Goal: Find specific page/section: Find specific page/section

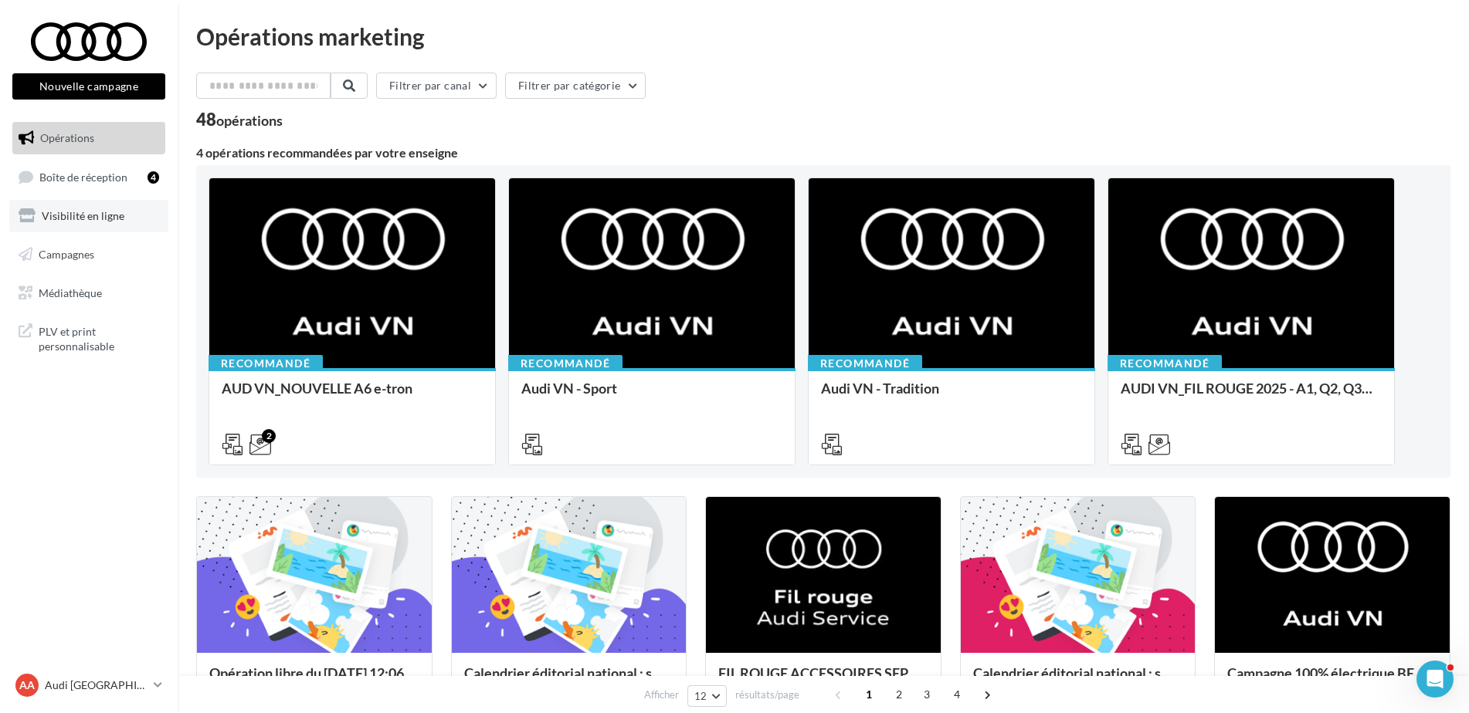
click at [95, 219] on span "Visibilité en ligne" at bounding box center [83, 215] width 83 height 13
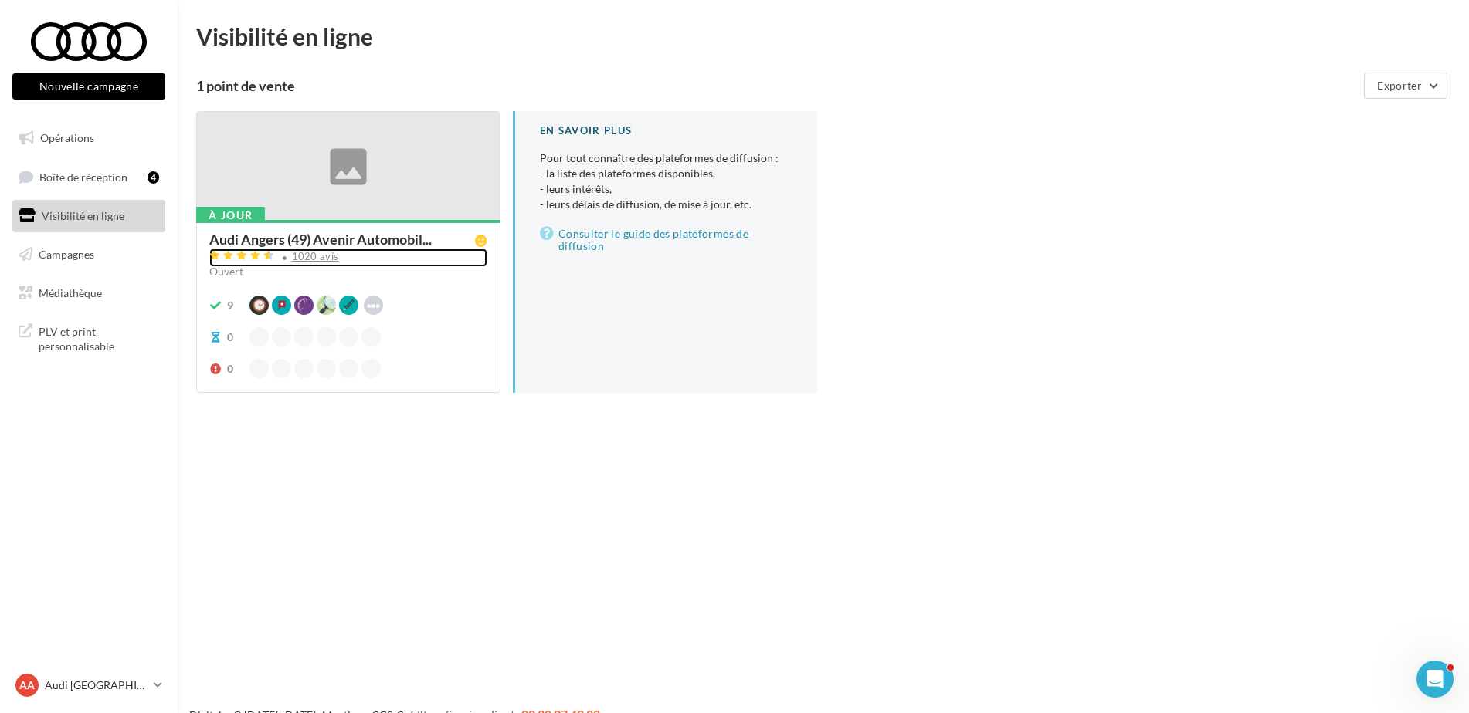
click at [304, 263] on div "1020 avis" at bounding box center [348, 258] width 278 height 19
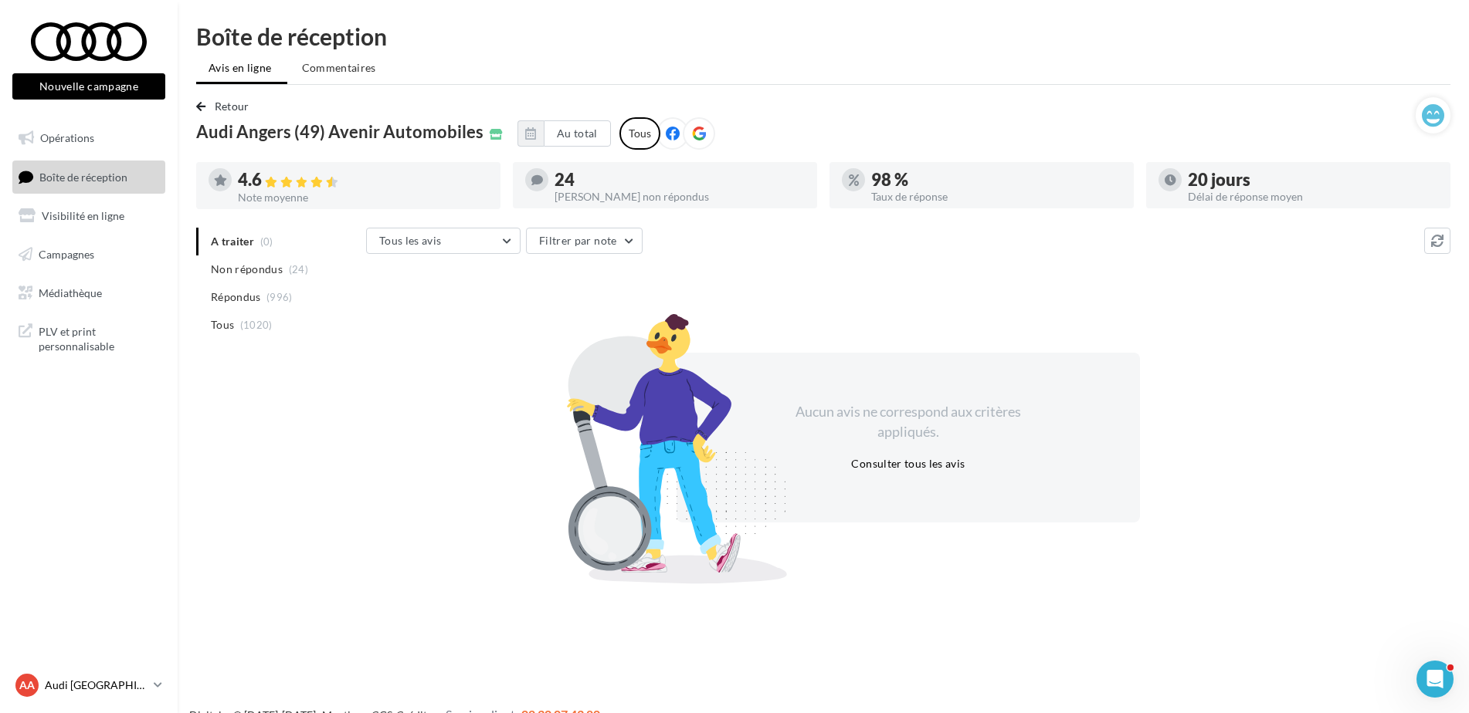
click at [79, 683] on p "Audi [GEOGRAPHIC_DATA]" at bounding box center [96, 685] width 103 height 15
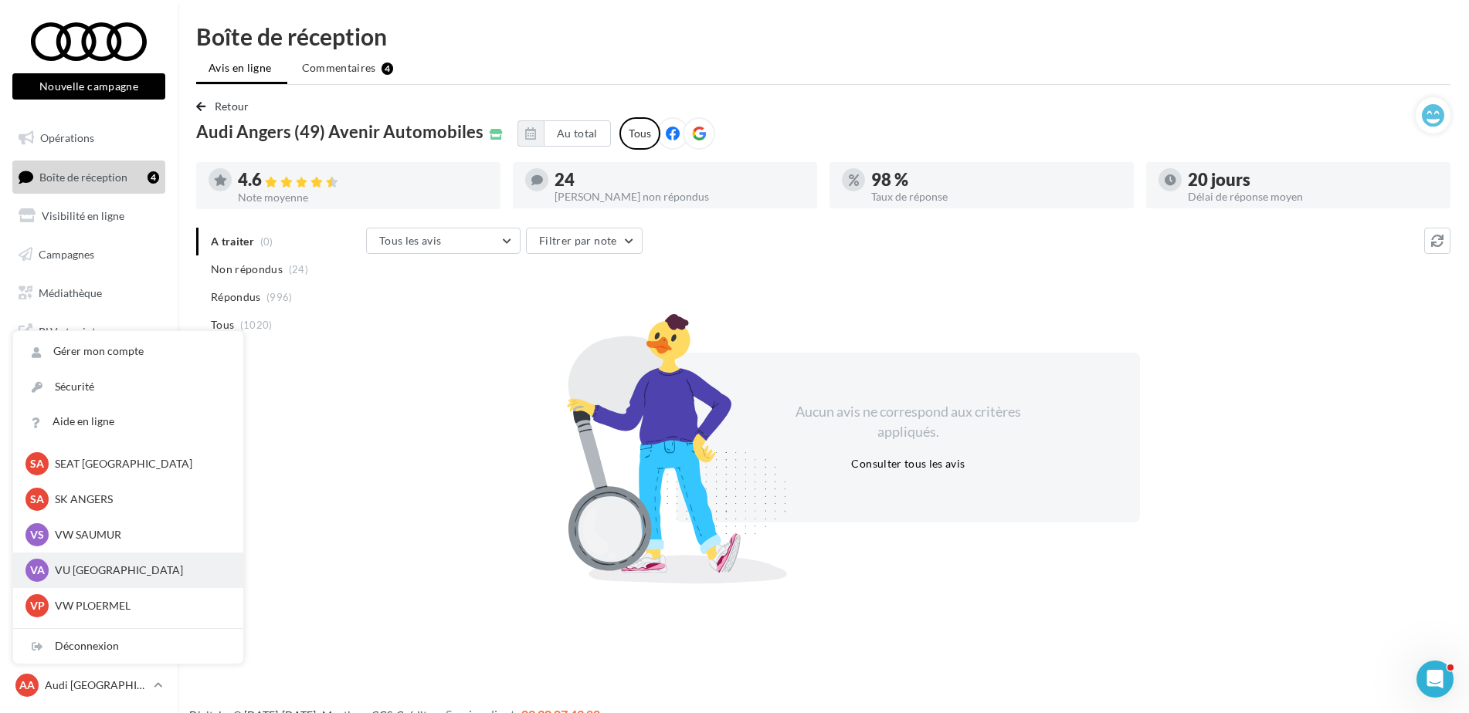
scroll to position [142, 0]
click at [113, 576] on p "VW PLOERMEL" at bounding box center [140, 575] width 170 height 15
